Goal: Transaction & Acquisition: Purchase product/service

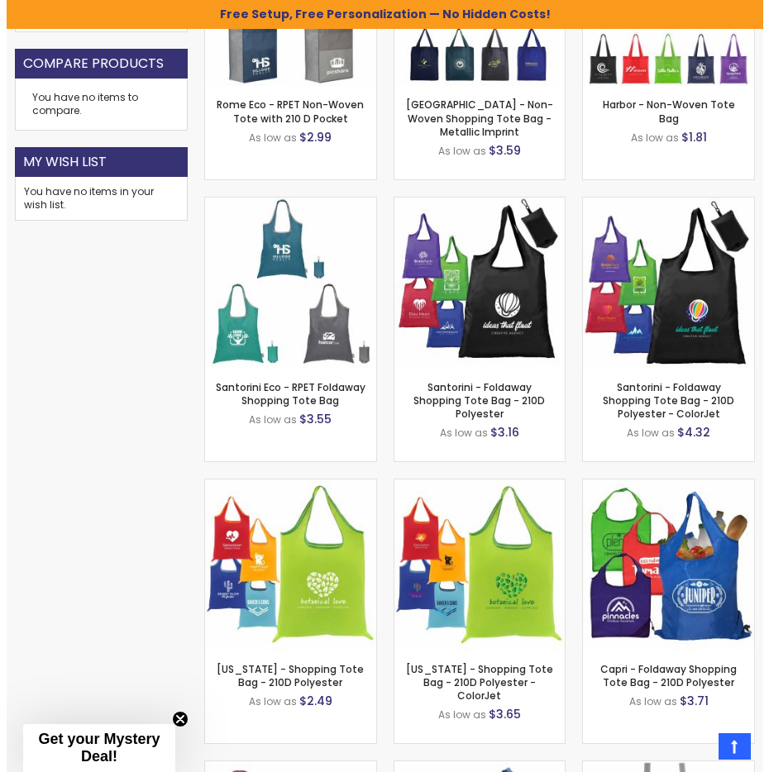
scroll to position [1129, 0]
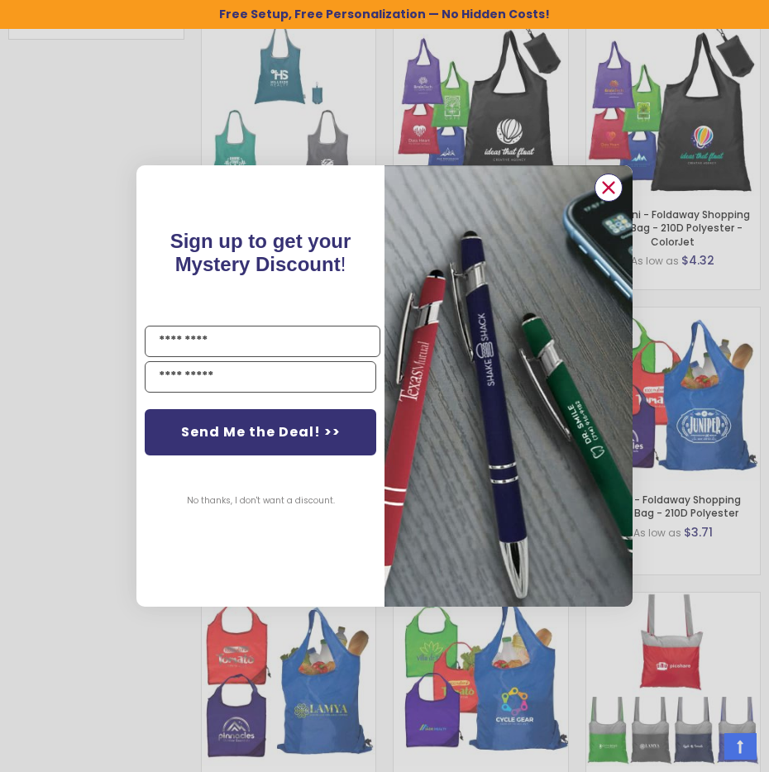
click at [613, 188] on circle "Close dialog" at bounding box center [608, 187] width 25 height 25
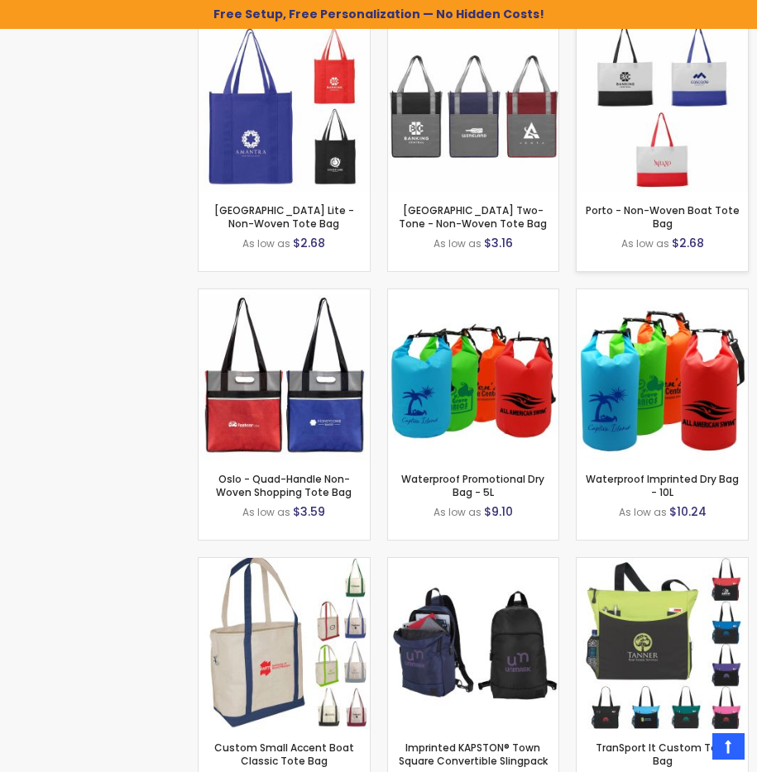
scroll to position [3098, 0]
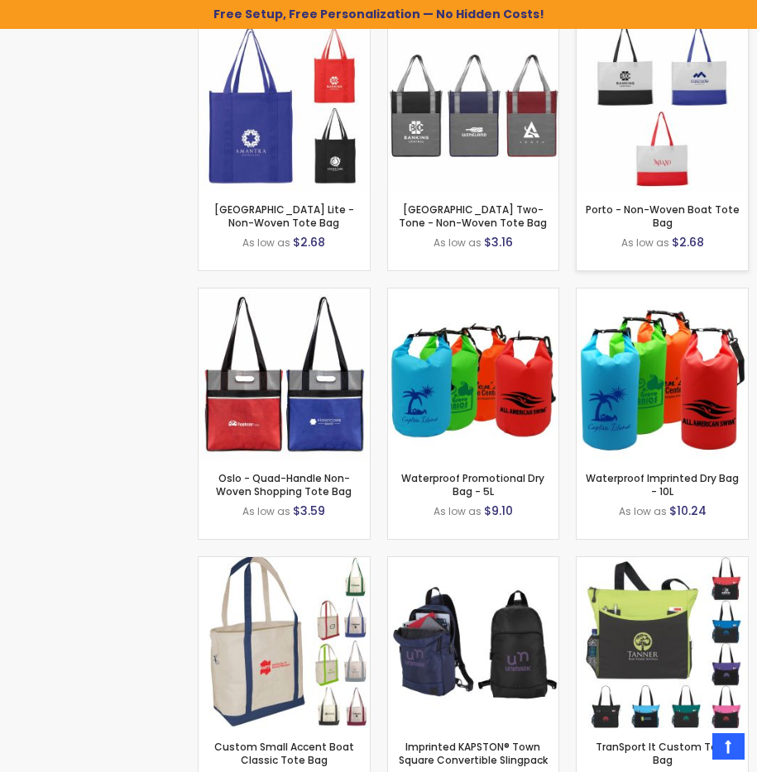
click at [633, 79] on img at bounding box center [661, 105] width 171 height 171
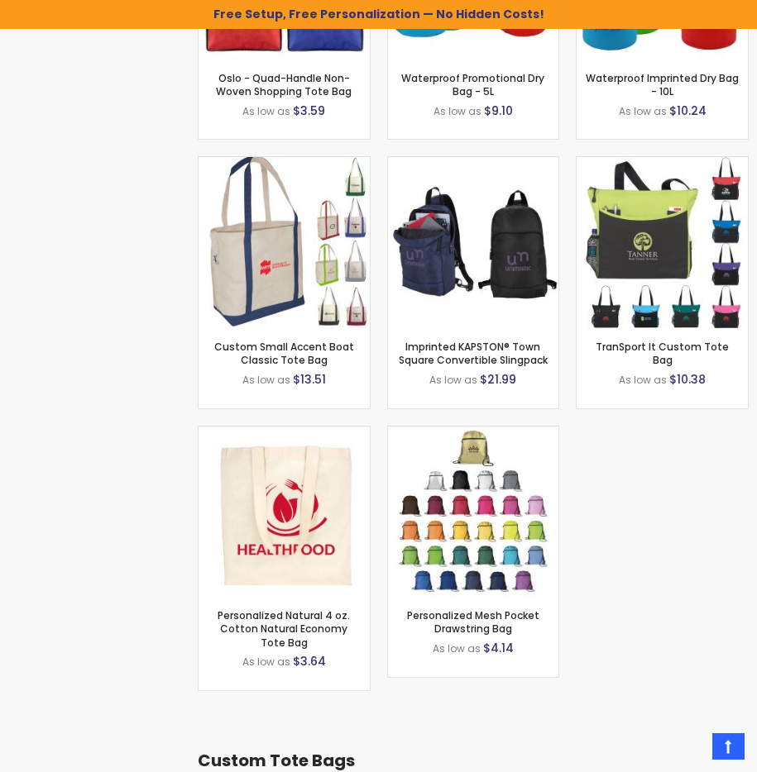
scroll to position [3499, 0]
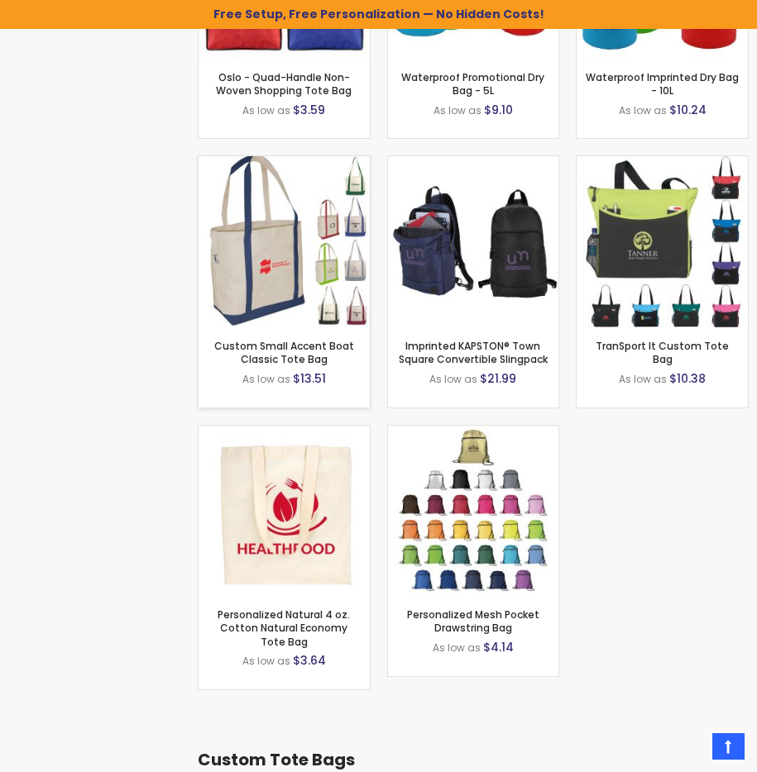
click at [290, 241] on img at bounding box center [283, 241] width 171 height 171
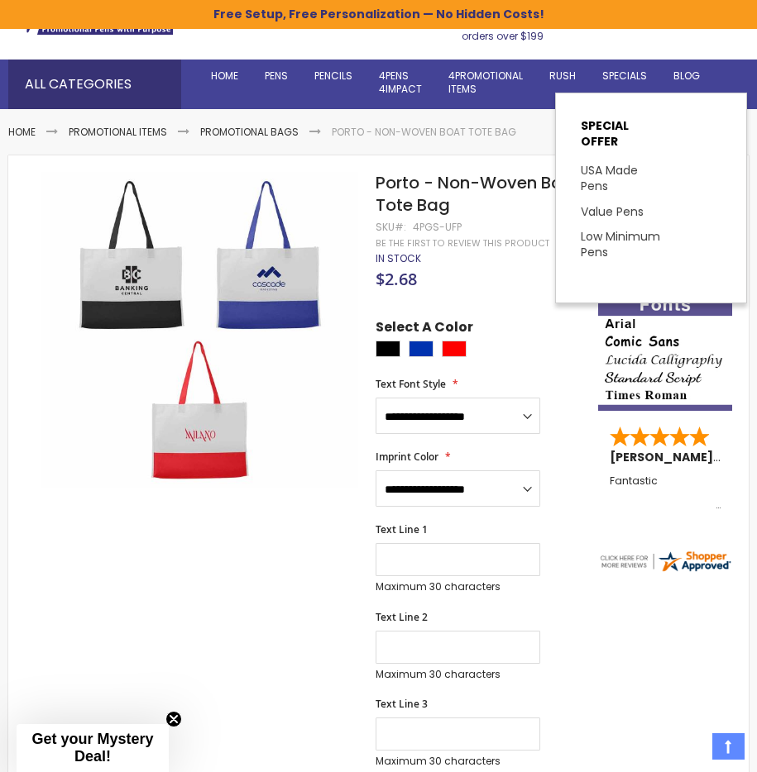
scroll to position [116, 0]
